Goal: Transaction & Acquisition: Purchase product/service

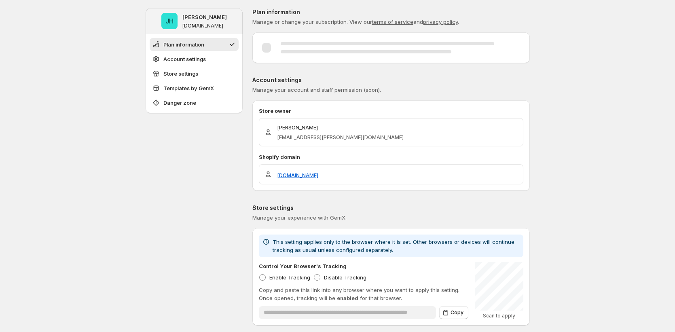
click at [208, 112] on div "Plan information Account settings Store settings Templates by GemX Danger zone" at bounding box center [194, 73] width 97 height 79
click at [201, 107] on button "Danger zone" at bounding box center [194, 102] width 89 height 13
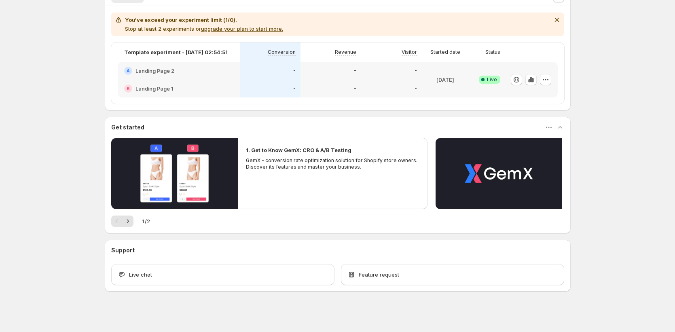
scroll to position [174, 0]
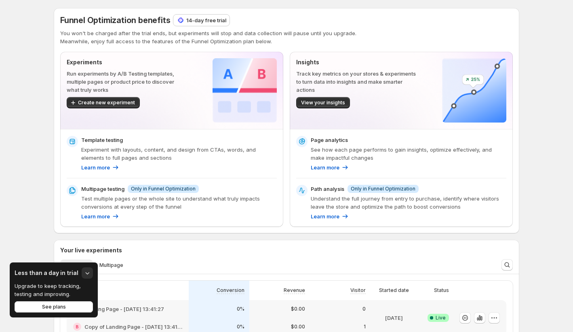
scroll to position [117, 0]
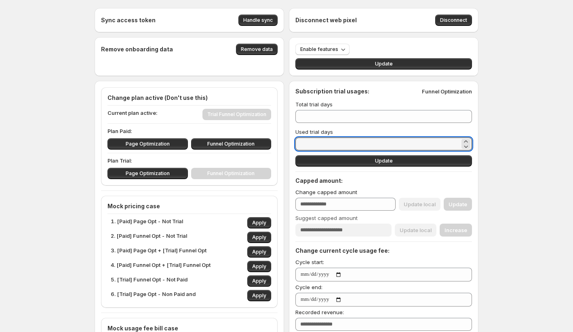
drag, startPoint x: 311, startPoint y: 145, endPoint x: 289, endPoint y: 141, distance: 21.8
click at [289, 141] on div "Sync access token Handle sync Disconnect web pixel Disconnect Remove onboarding…" at bounding box center [287, 312] width 384 height 609
type input "*"
type input "**"
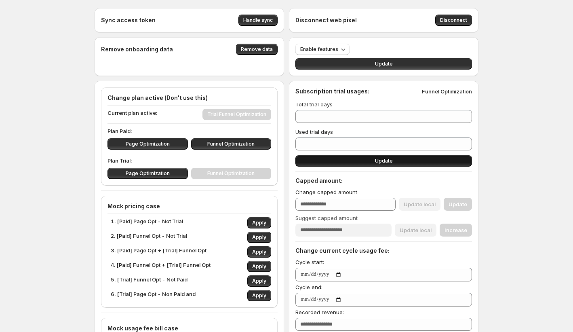
click at [336, 163] on button "Update" at bounding box center [384, 160] width 177 height 11
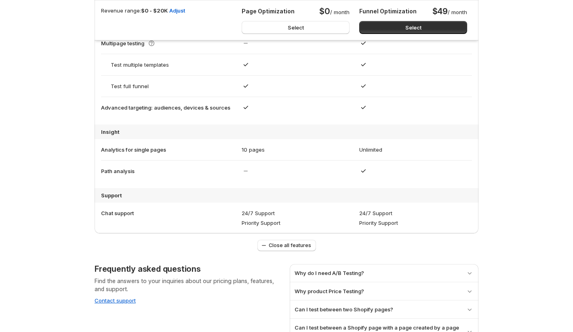
scroll to position [818, 0]
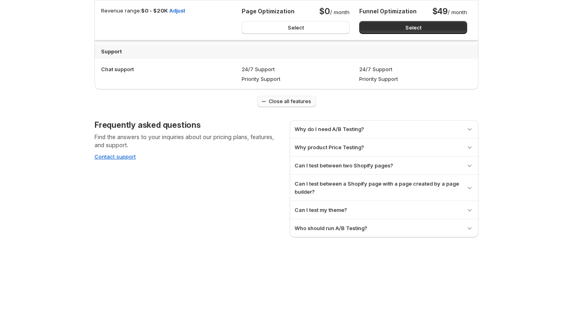
click at [295, 105] on button "Close all features" at bounding box center [287, 101] width 59 height 11
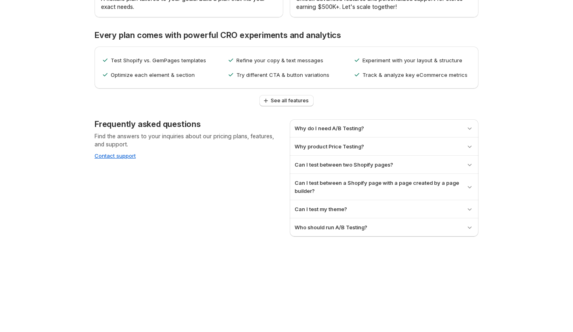
scroll to position [375, 0]
click at [295, 105] on button "See all features" at bounding box center [287, 101] width 54 height 11
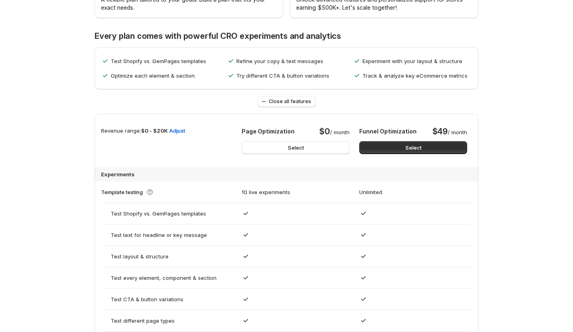
click at [295, 105] on button "Close all features" at bounding box center [287, 101] width 59 height 11
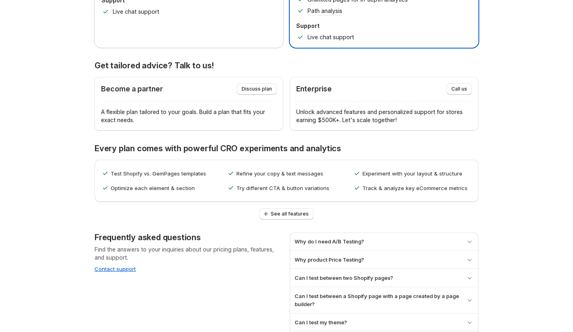
scroll to position [0, 0]
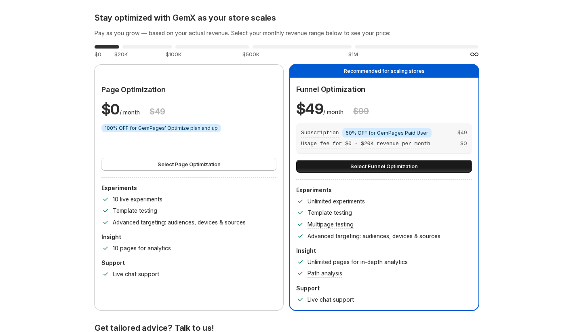
click at [321, 169] on button "Select Funnel Optimization" at bounding box center [384, 166] width 176 height 13
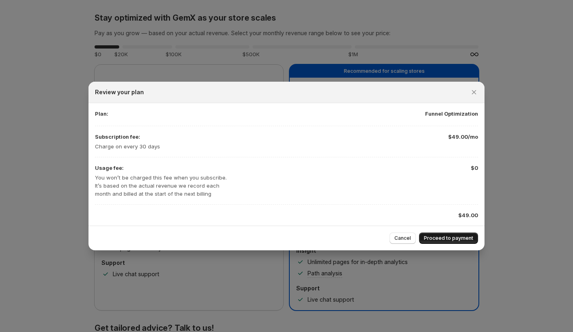
click at [444, 234] on button "Proceed to payment" at bounding box center [448, 237] width 59 height 11
